Goal: Task Accomplishment & Management: Complete application form

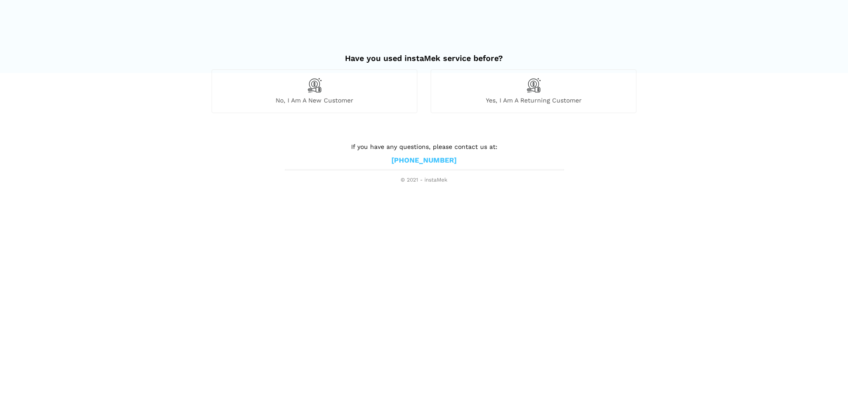
click at [385, 95] on div "No, I am a new customer" at bounding box center [315, 90] width 206 height 43
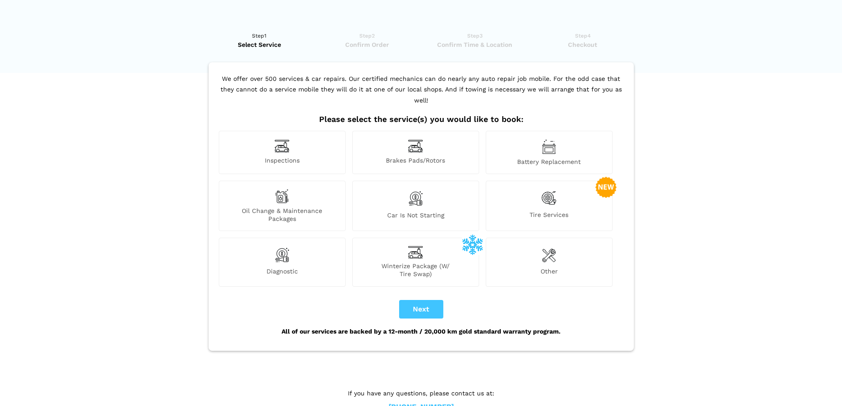
click at [307, 251] on div "Diagnostic" at bounding box center [282, 262] width 127 height 49
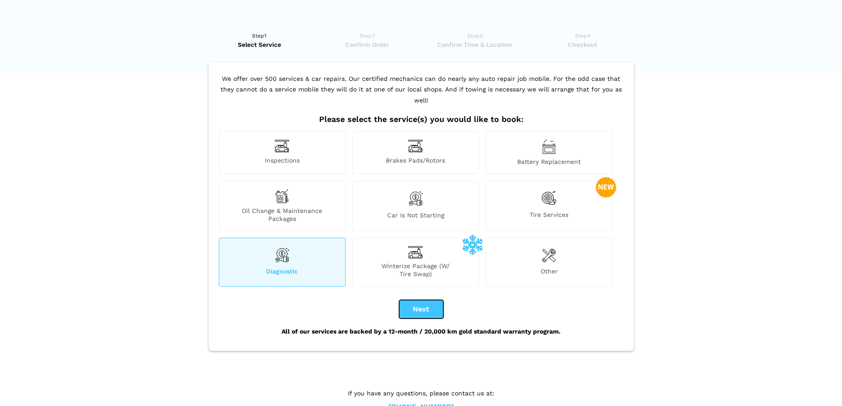
click at [416, 300] on button "Next" at bounding box center [421, 309] width 44 height 19
checkbox input "true"
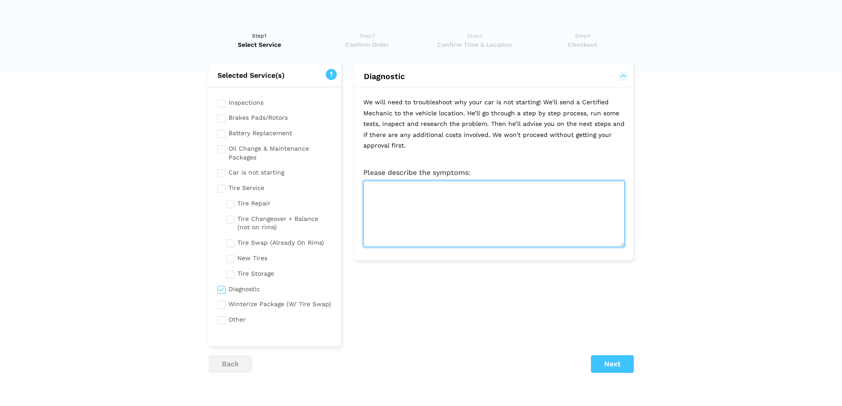
click at [451, 221] on textarea at bounding box center [493, 214] width 261 height 66
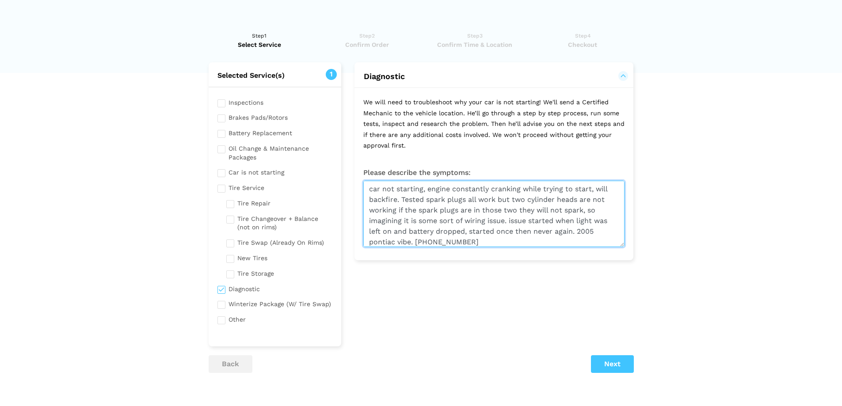
type textarea "car not starting, engine constantly cranking while trying to start, will backfi…"
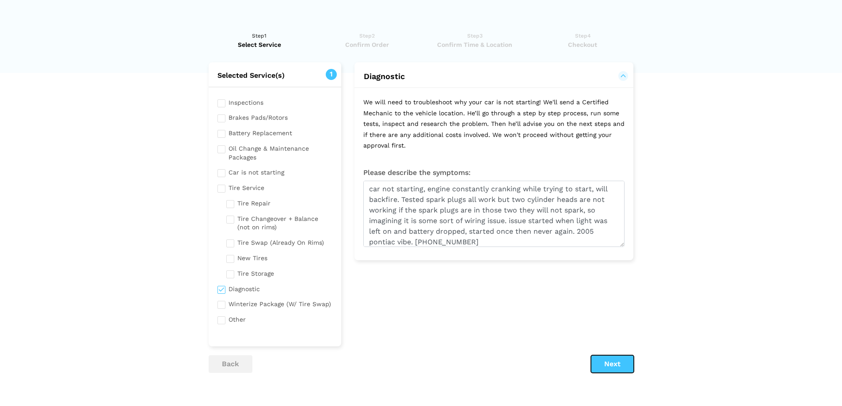
click at [625, 364] on button "Next" at bounding box center [612, 364] width 43 height 18
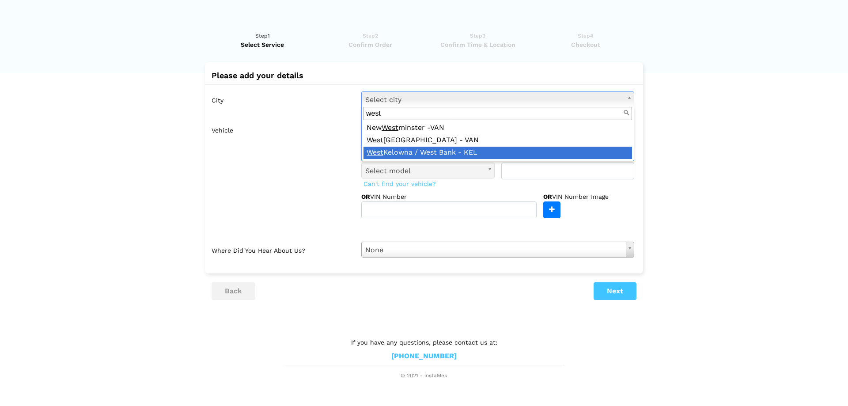
type input "west"
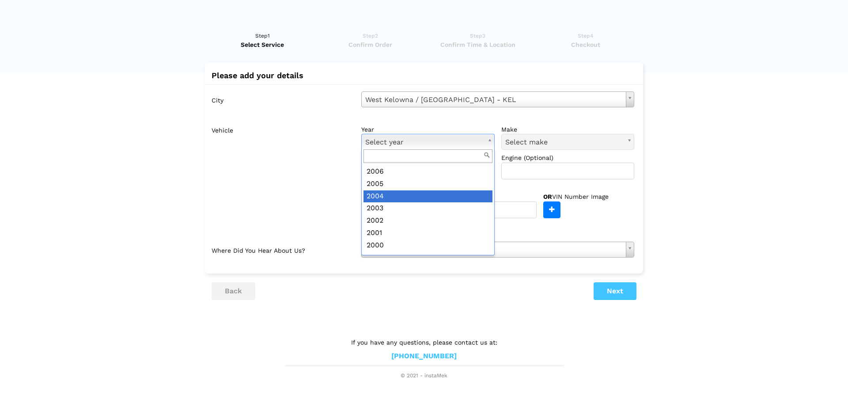
scroll to position [236, 0]
drag, startPoint x: 388, startPoint y: 204, endPoint x: 392, endPoint y: 201, distance: 5.5
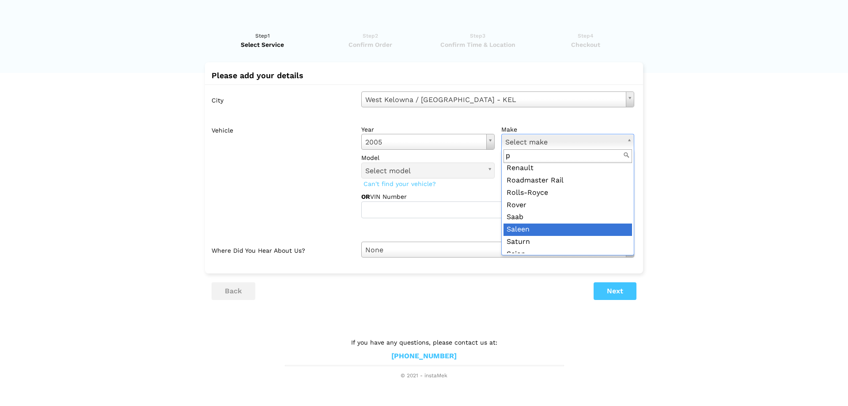
scroll to position [0, 0]
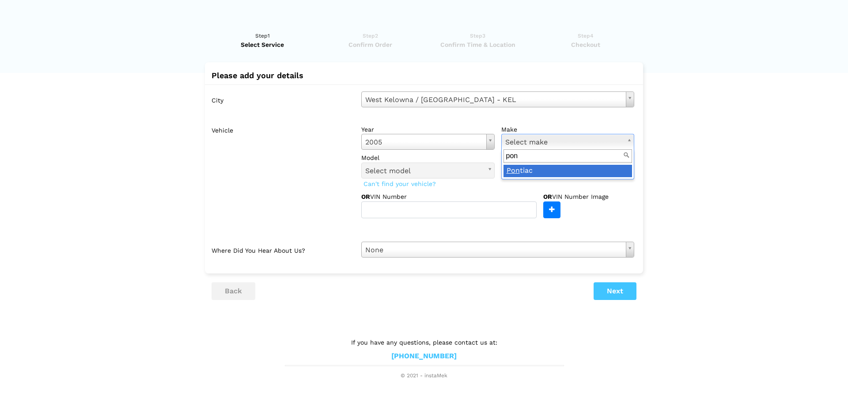
type input "pon"
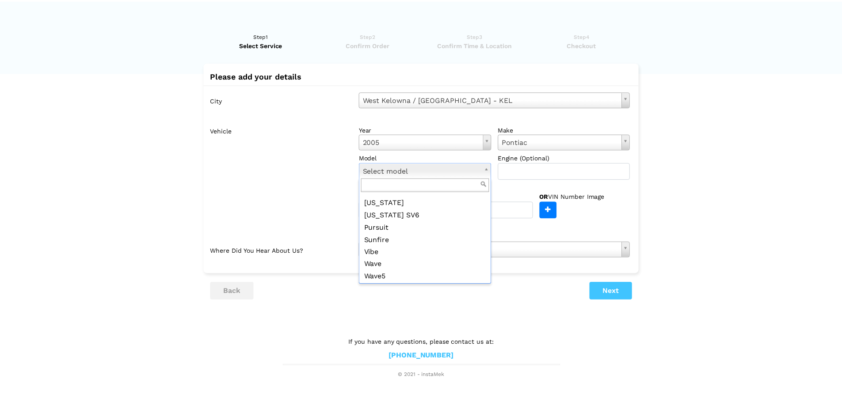
scroll to position [108, 0]
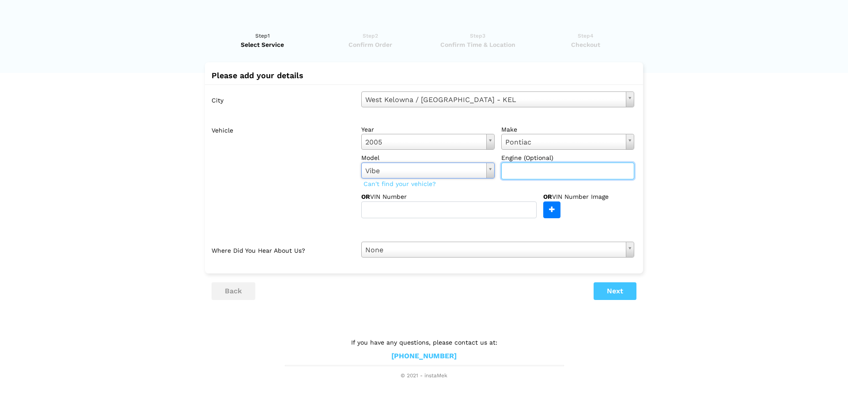
click at [527, 168] on input "text" at bounding box center [568, 171] width 133 height 17
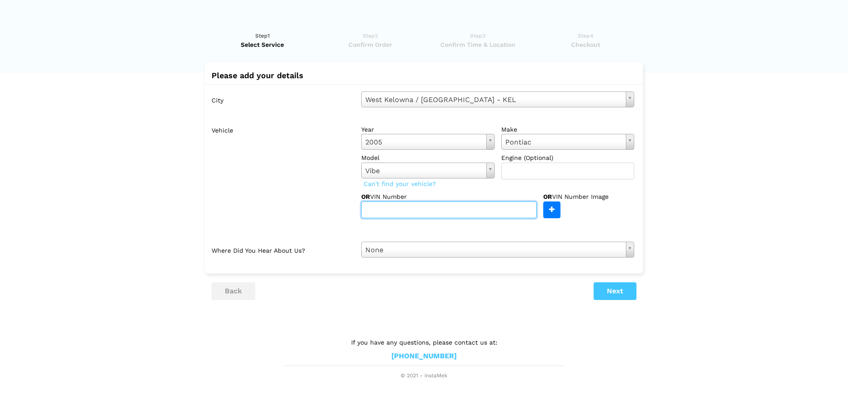
click at [486, 216] on input "text" at bounding box center [448, 210] width 175 height 17
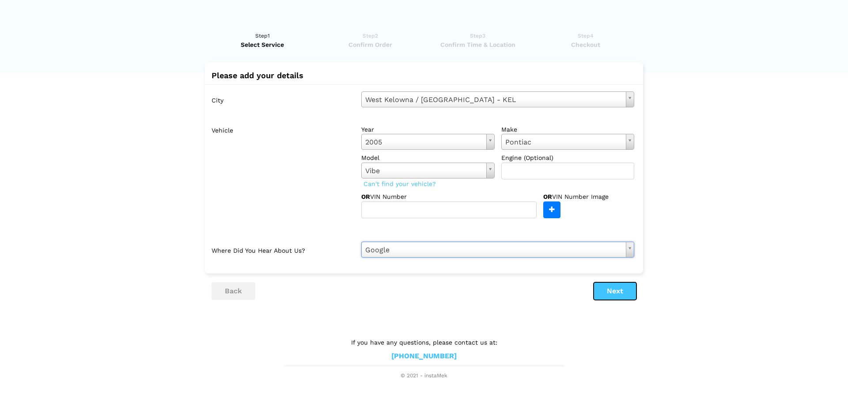
click at [603, 290] on button "Next" at bounding box center [615, 291] width 43 height 18
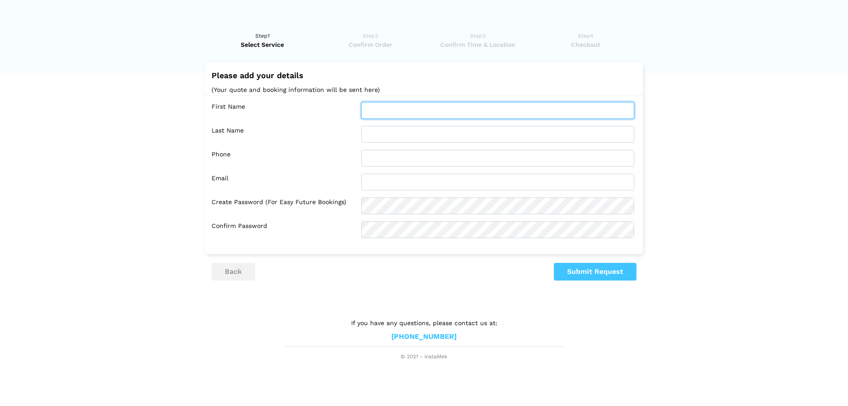
click at [392, 107] on input "text" at bounding box center [497, 110] width 273 height 17
type input "[PERSON_NAME]"
type input "oscar"
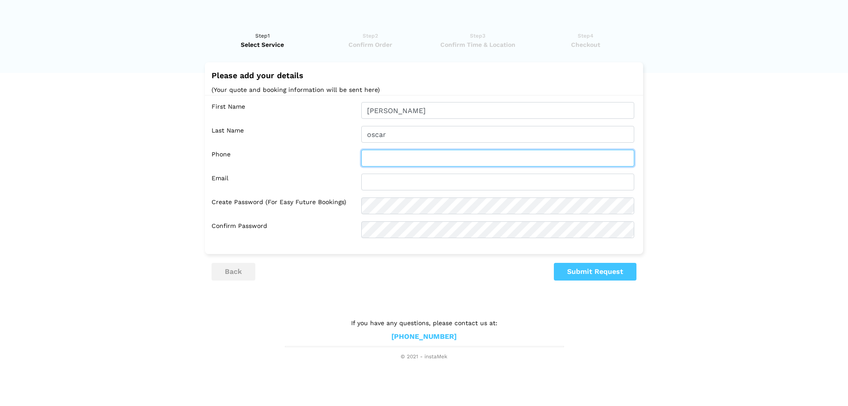
type input "1888470343"
type input "[PERSON_NAME][EMAIL_ADDRESS][PERSON_NAME][DOMAIN_NAME]"
drag, startPoint x: 445, startPoint y: 160, endPoint x: 296, endPoint y: 153, distance: 150.0
click at [298, 162] on div "Phone 1888470343" at bounding box center [427, 158] width 430 height 17
type input "[PHONE_NUMBER]"
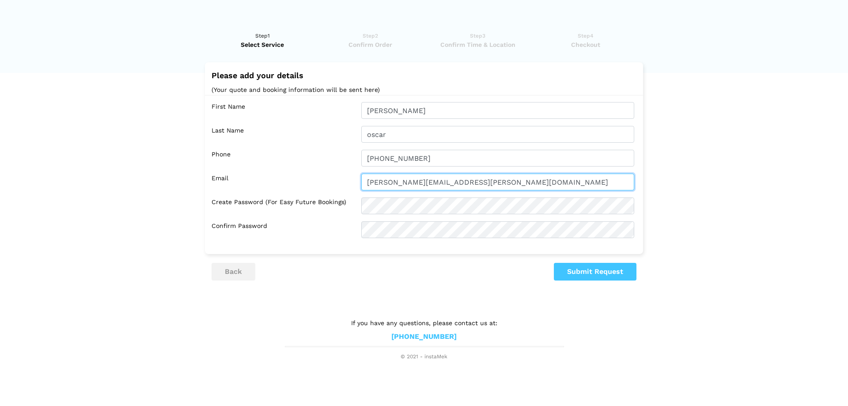
drag, startPoint x: 492, startPoint y: 176, endPoint x: 487, endPoint y: 176, distance: 5.3
click at [487, 176] on input "[PERSON_NAME][EMAIL_ADDRESS][PERSON_NAME][DOMAIN_NAME]" at bounding box center [497, 182] width 273 height 17
drag, startPoint x: 467, startPoint y: 181, endPoint x: 199, endPoint y: 191, distance: 268.0
click at [199, 191] on lik "Have you used instaMek service before? No, I am a new customer Yes, I am a retu…" at bounding box center [424, 192] width 848 height 339
type input "[EMAIL_ADDRESS][DOMAIN_NAME]"
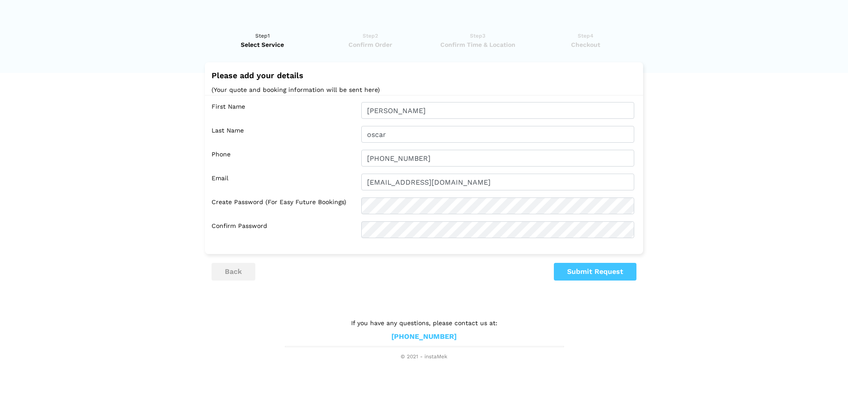
click at [383, 197] on div "First Name [PERSON_NAME] Last Name oscar Phone [PHONE_NUMBER] Email [EMAIL_ADDR…" at bounding box center [424, 170] width 438 height 150
click at [599, 272] on button "Submit Request" at bounding box center [595, 272] width 83 height 18
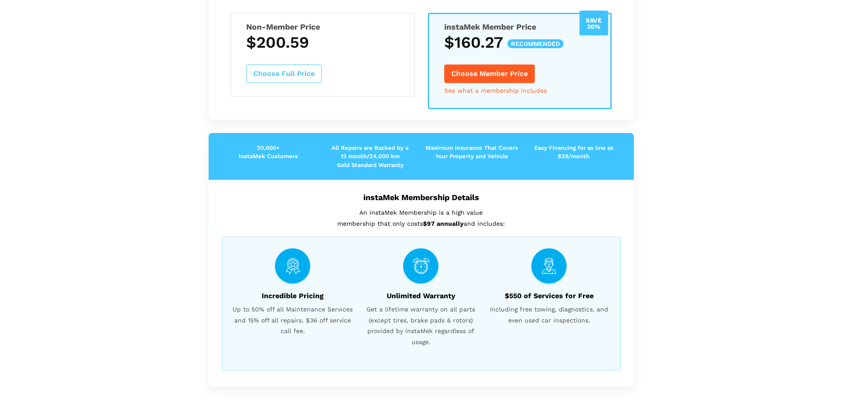
scroll to position [177, 0]
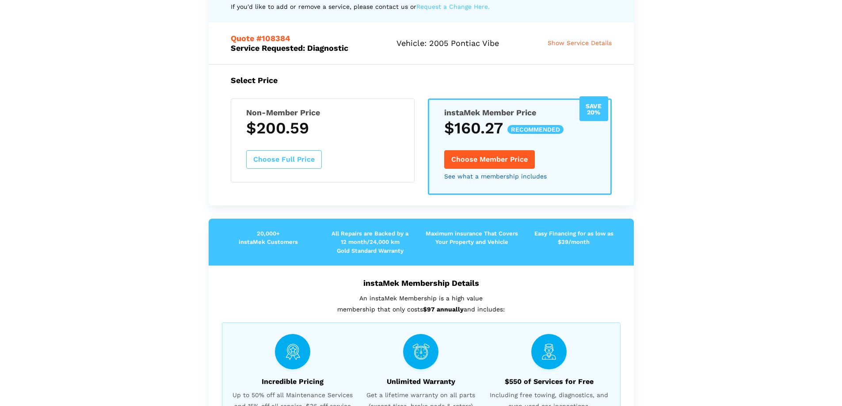
click at [483, 176] on link "See what a membership includes" at bounding box center [495, 176] width 103 height 6
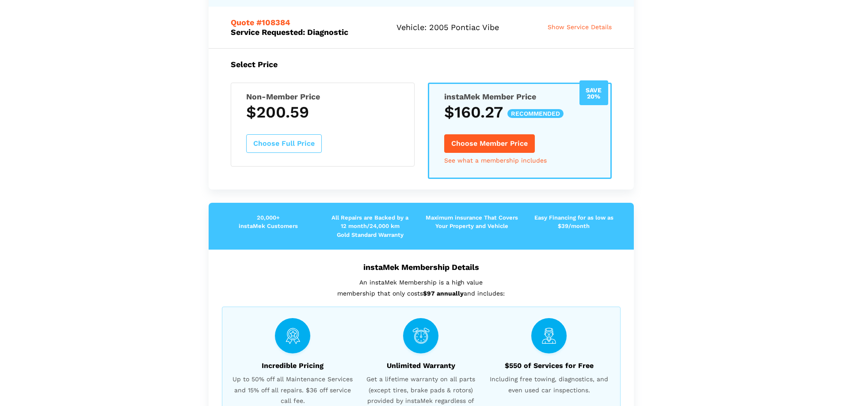
scroll to position [99, 0]
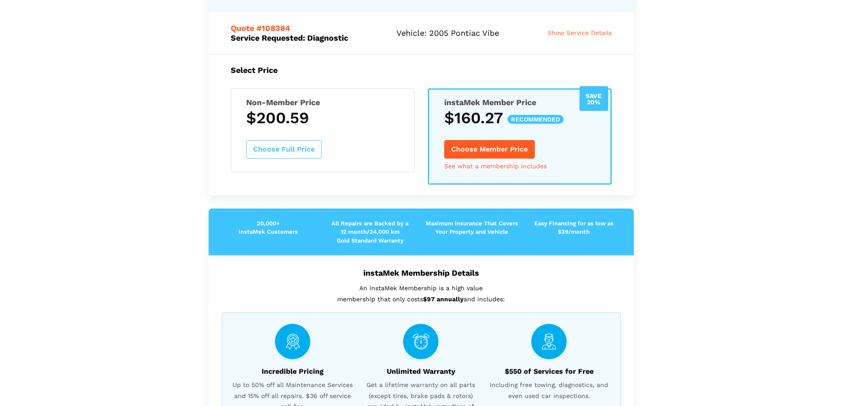
click at [565, 30] on span "Show Service Details" at bounding box center [580, 32] width 64 height 7
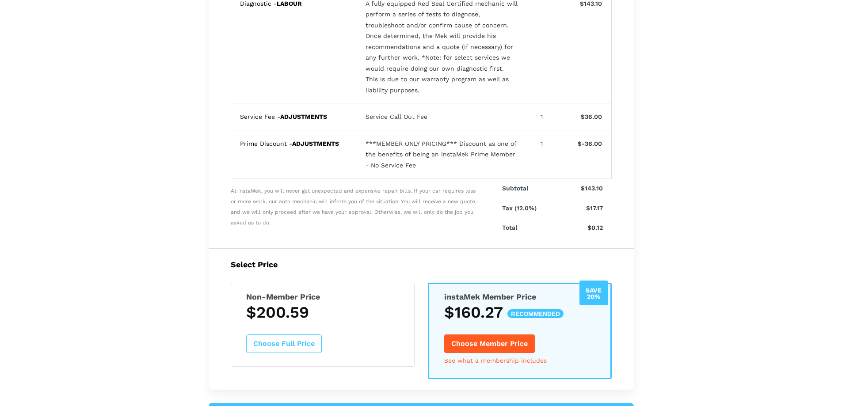
scroll to position [0, 0]
